Goal: Transaction & Acquisition: Purchase product/service

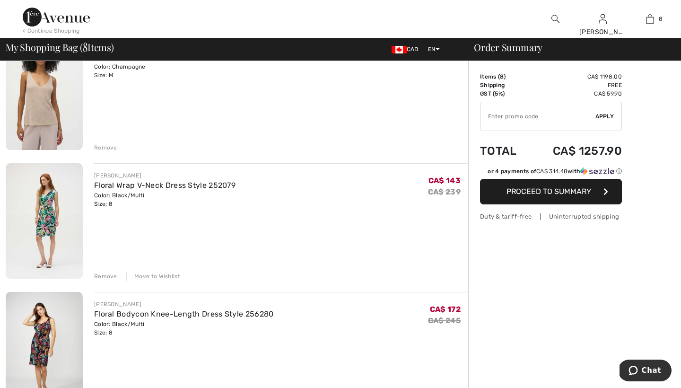
click at [108, 275] on div "Remove" at bounding box center [105, 276] width 23 height 9
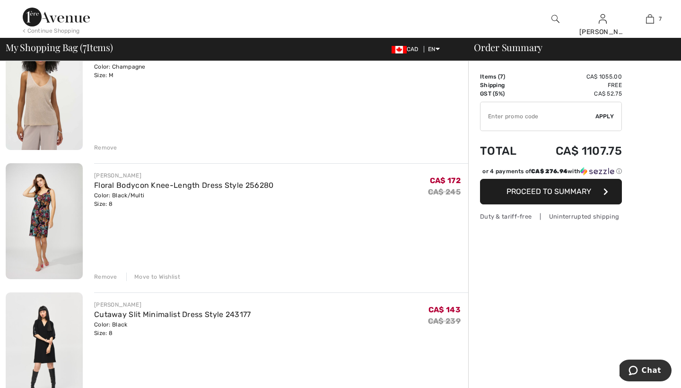
click at [108, 275] on div "Remove" at bounding box center [105, 276] width 23 height 9
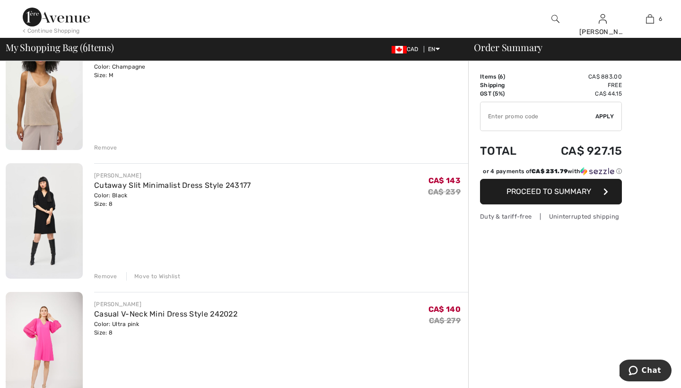
click at [105, 275] on div "Remove" at bounding box center [105, 276] width 23 height 9
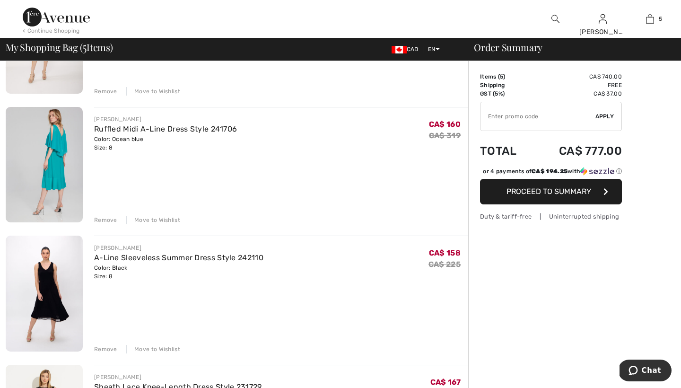
scroll to position [292, 0]
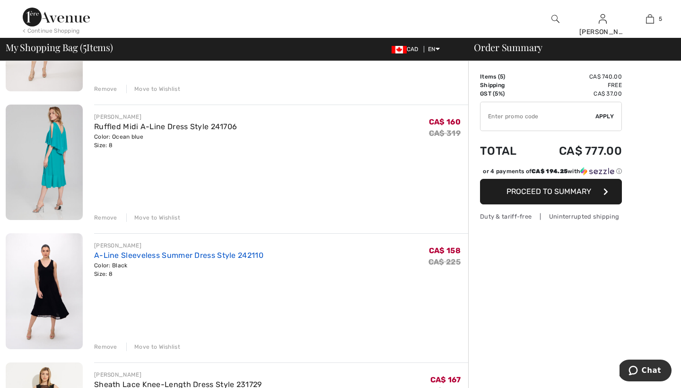
click at [162, 255] on link "A-Line Sleeveless Summer Dress Style 242110" at bounding box center [178, 254] width 169 height 9
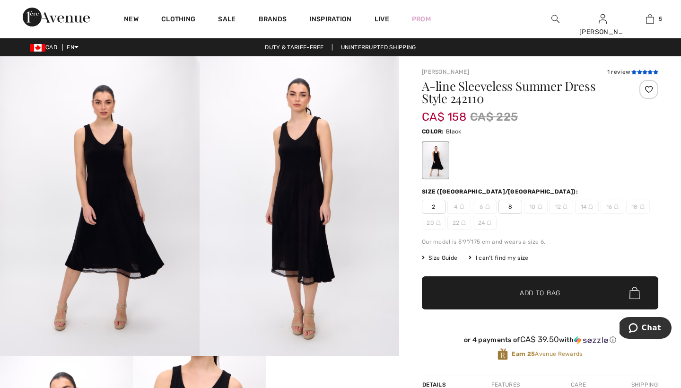
click at [632, 72] on icon at bounding box center [633, 71] width 5 height 5
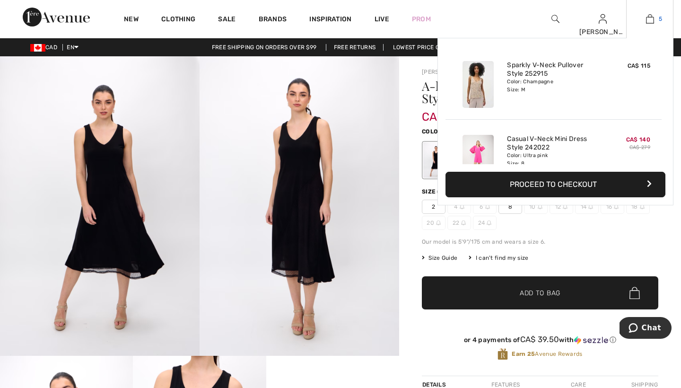
click at [649, 20] on img at bounding box center [650, 18] width 8 height 11
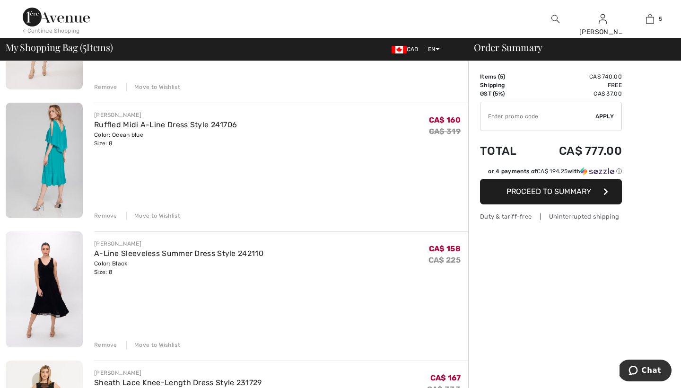
scroll to position [297, 0]
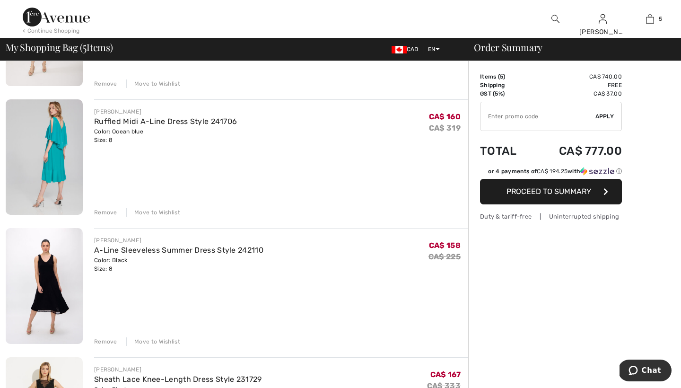
click at [103, 341] on div "Remove" at bounding box center [105, 341] width 23 height 9
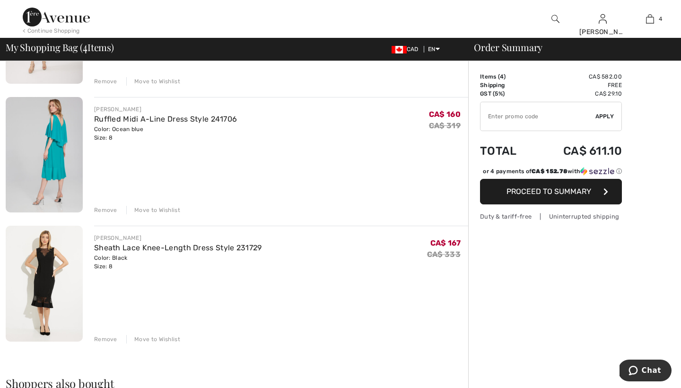
scroll to position [300, 0]
click at [149, 117] on link "Ruffled Midi A-Line Dress Style 241706" at bounding box center [165, 118] width 143 height 9
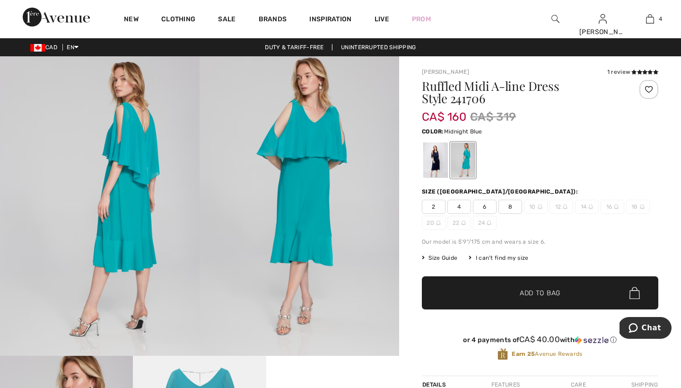
click at [434, 157] on div at bounding box center [435, 159] width 25 height 35
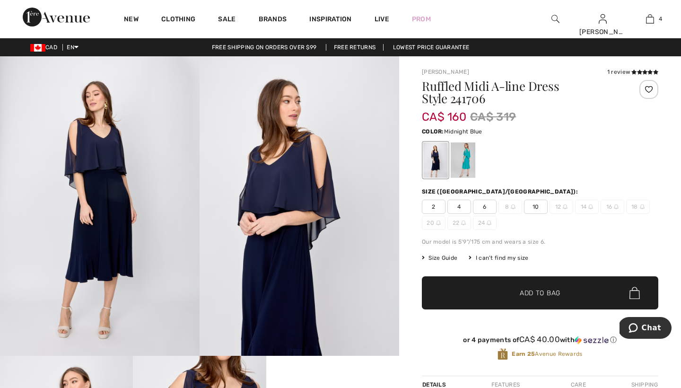
click at [485, 207] on span "6" at bounding box center [485, 206] width 24 height 14
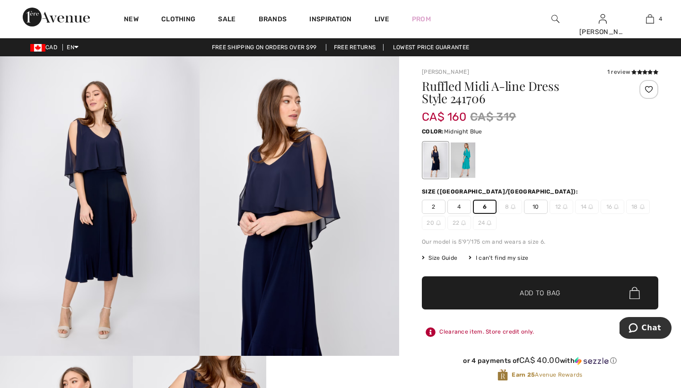
click at [445, 257] on span "Size Guide" at bounding box center [439, 257] width 35 height 9
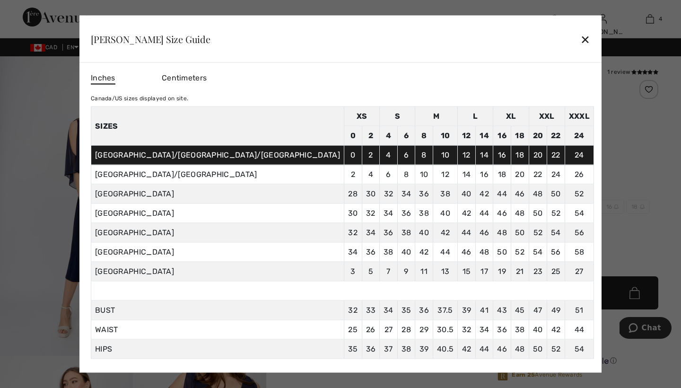
click at [593, 139] on div at bounding box center [340, 194] width 681 height 388
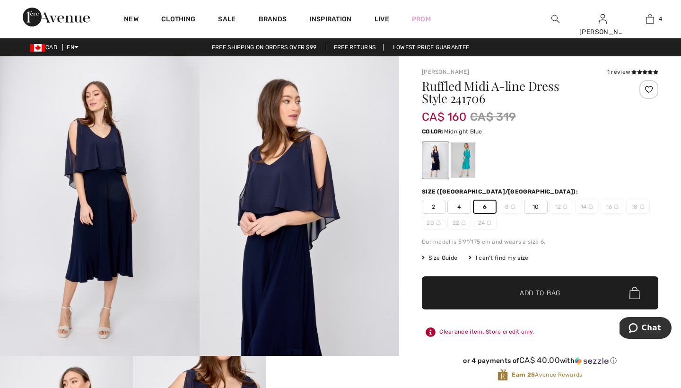
click at [529, 293] on span "Add to Bag" at bounding box center [539, 293] width 41 height 10
click at [637, 71] on icon at bounding box center [639, 71] width 5 height 5
click at [439, 257] on span "Size Guide" at bounding box center [439, 257] width 35 height 9
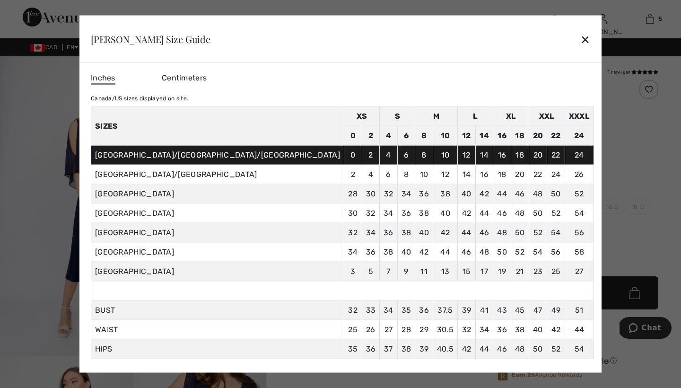
click at [606, 101] on div at bounding box center [340, 194] width 681 height 388
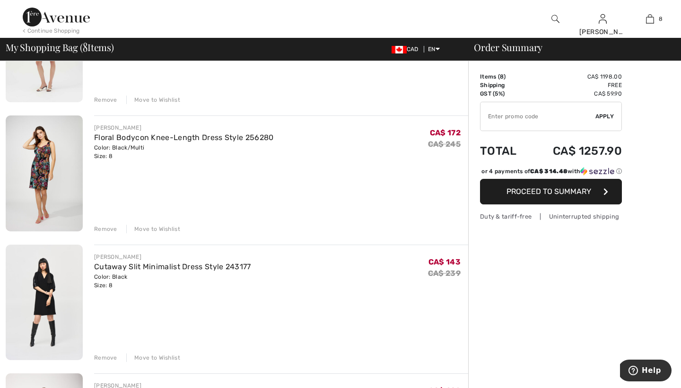
scroll to position [79, 0]
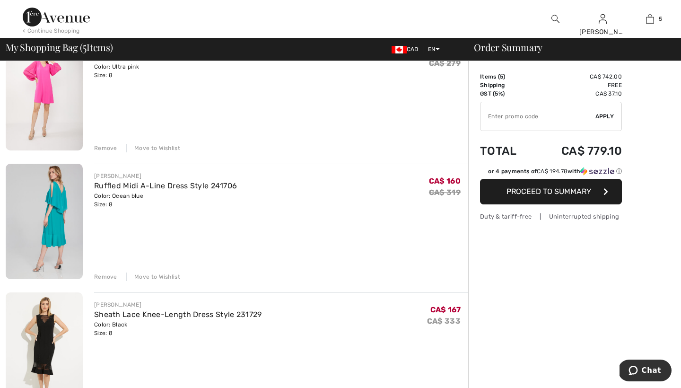
scroll to position [246, 0]
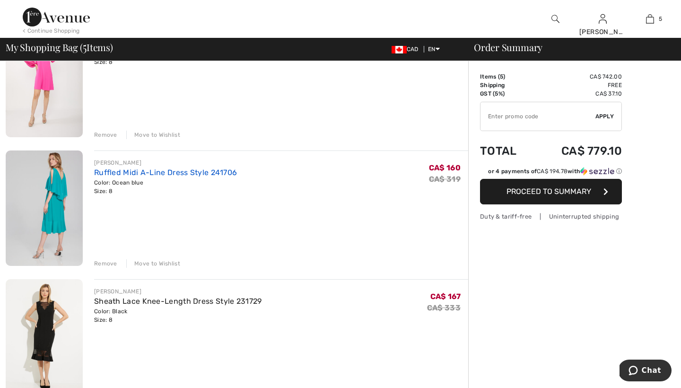
click at [167, 171] on link "Ruffled Midi A-Line Dress Style 241706" at bounding box center [165, 172] width 143 height 9
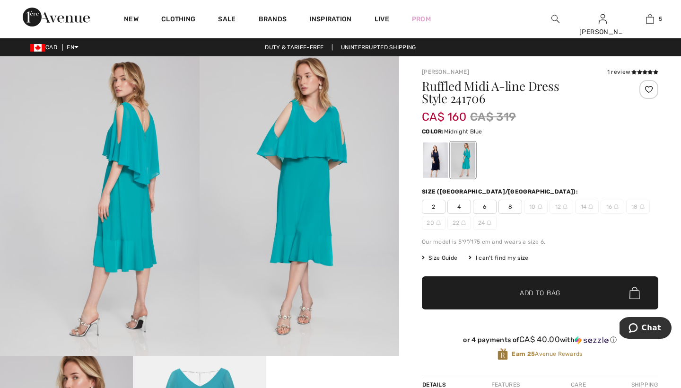
click at [441, 162] on div at bounding box center [435, 159] width 25 height 35
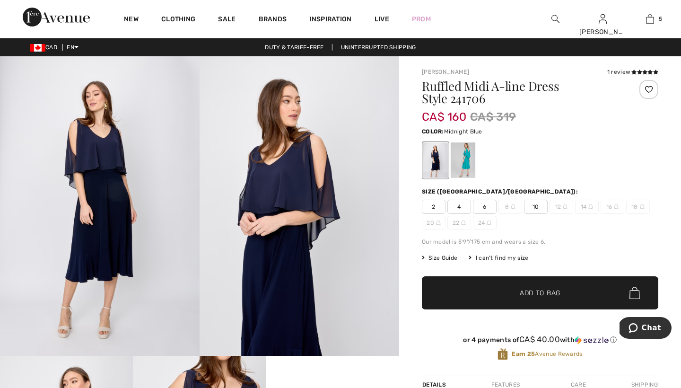
click at [483, 206] on span "6" at bounding box center [485, 206] width 24 height 14
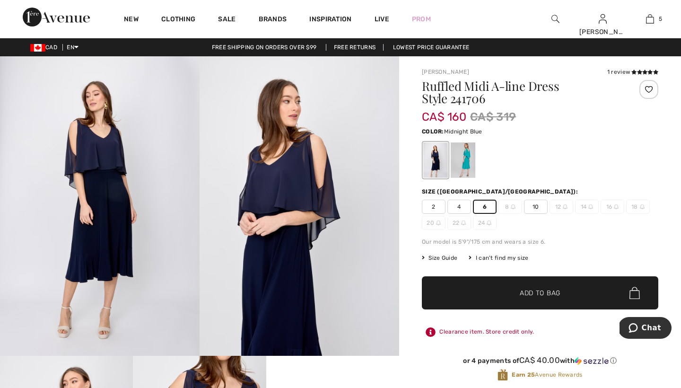
click at [527, 292] on span "Add to Bag" at bounding box center [539, 293] width 41 height 10
